Goal: Task Accomplishment & Management: Complete application form

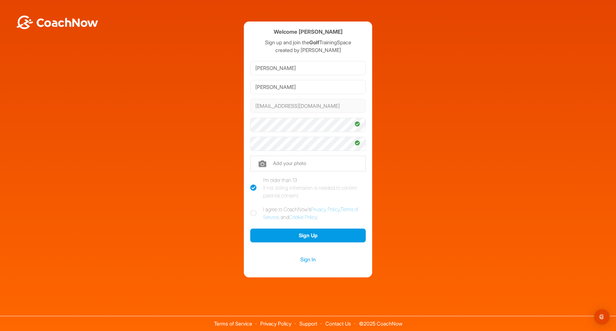
click at [255, 213] on icon at bounding box center [253, 213] width 6 height 6
click at [254, 209] on input "I agree to CoachNow's Privacy Policy , Terms of Service , and Cookie Policy ." at bounding box center [252, 207] width 4 height 4
checkbox input "true"
click at [294, 234] on button "Sign Up" at bounding box center [307, 235] width 115 height 14
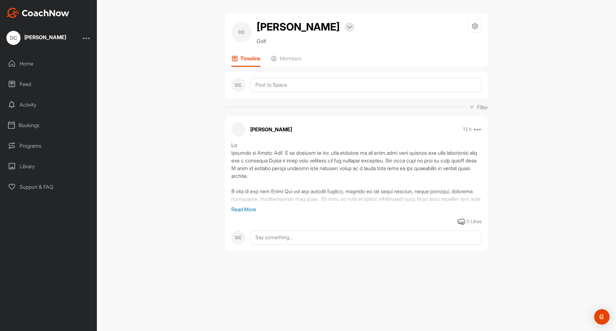
click at [33, 61] on div "Home" at bounding box center [49, 63] width 90 height 16
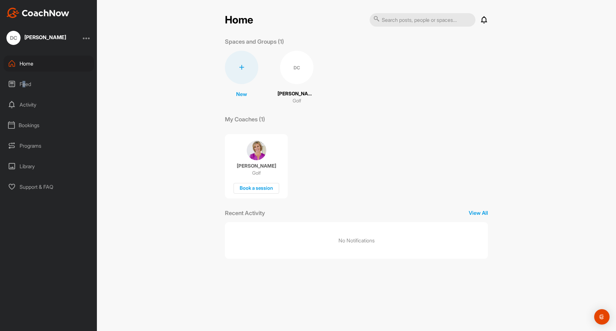
click at [24, 84] on div "Feed" at bounding box center [49, 84] width 90 height 16
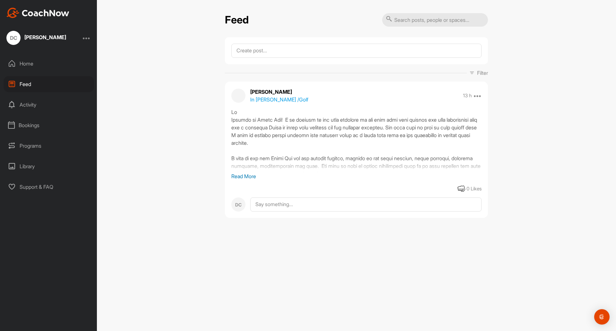
click at [237, 177] on p "Read More" at bounding box center [356, 176] width 250 height 8
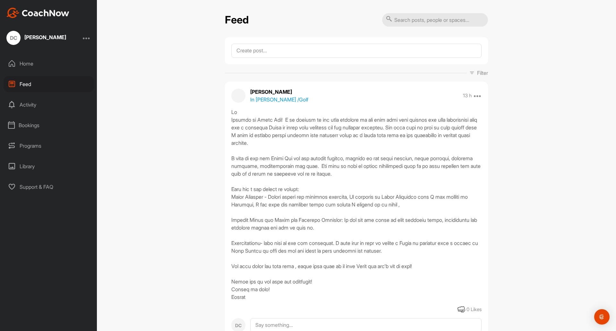
scroll to position [27, 0]
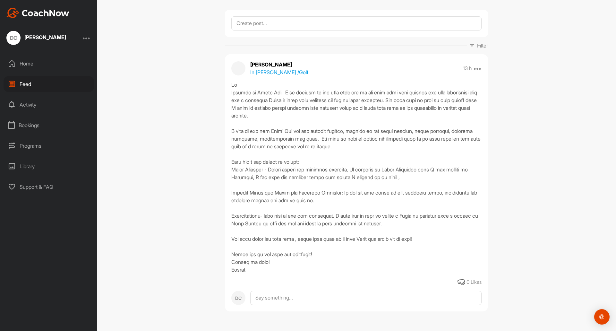
click at [29, 104] on div "Activity" at bounding box center [49, 105] width 90 height 16
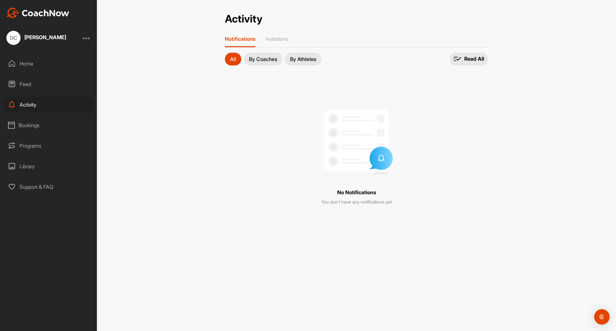
click at [23, 125] on div "Bookings" at bounding box center [49, 125] width 90 height 16
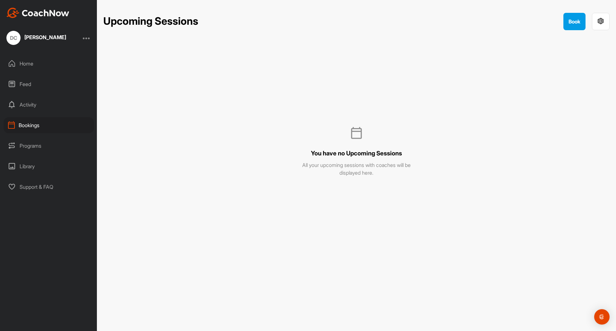
click at [26, 145] on div "Programs" at bounding box center [49, 146] width 90 height 16
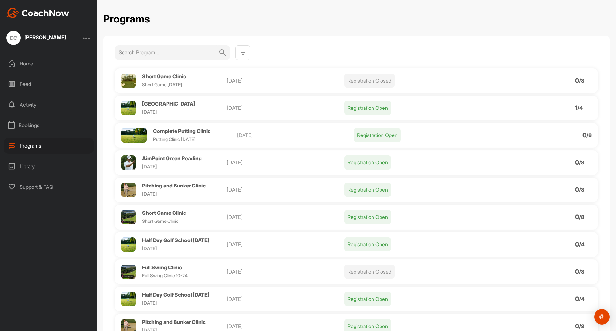
click at [29, 163] on div "Library" at bounding box center [49, 166] width 90 height 16
